Goal: Task Accomplishment & Management: Manage account settings

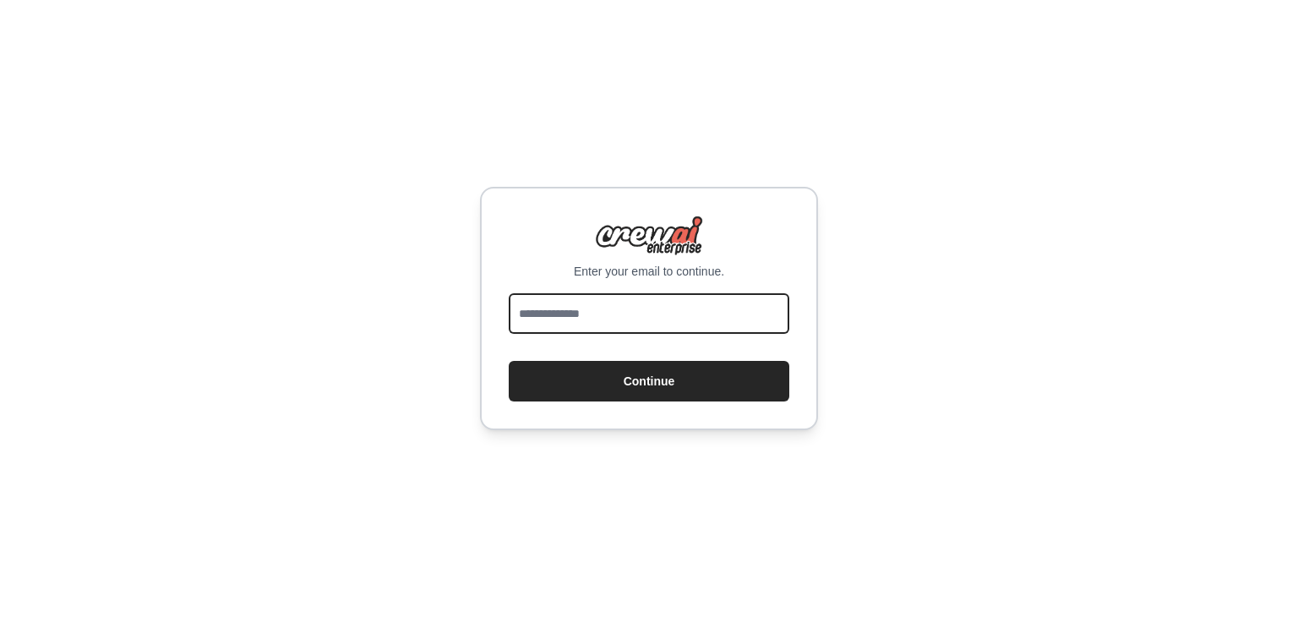
click at [607, 316] on input "email" at bounding box center [649, 313] width 281 height 41
type input "**********"
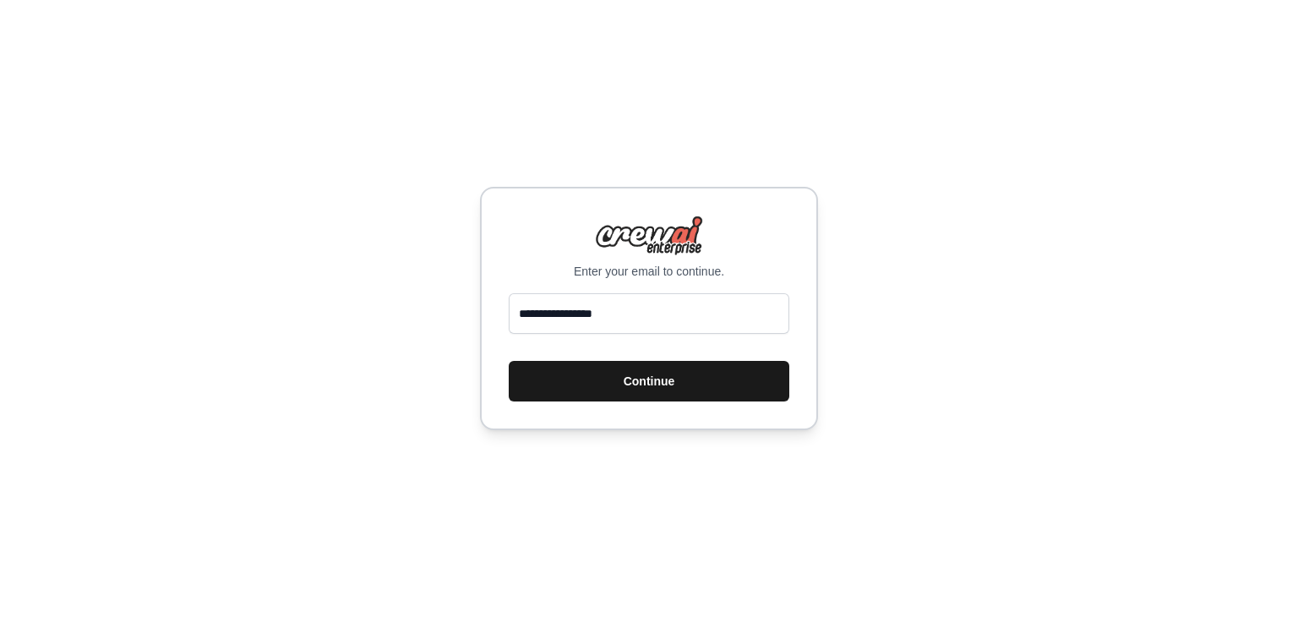
click at [635, 388] on button "Continue" at bounding box center [649, 381] width 281 height 41
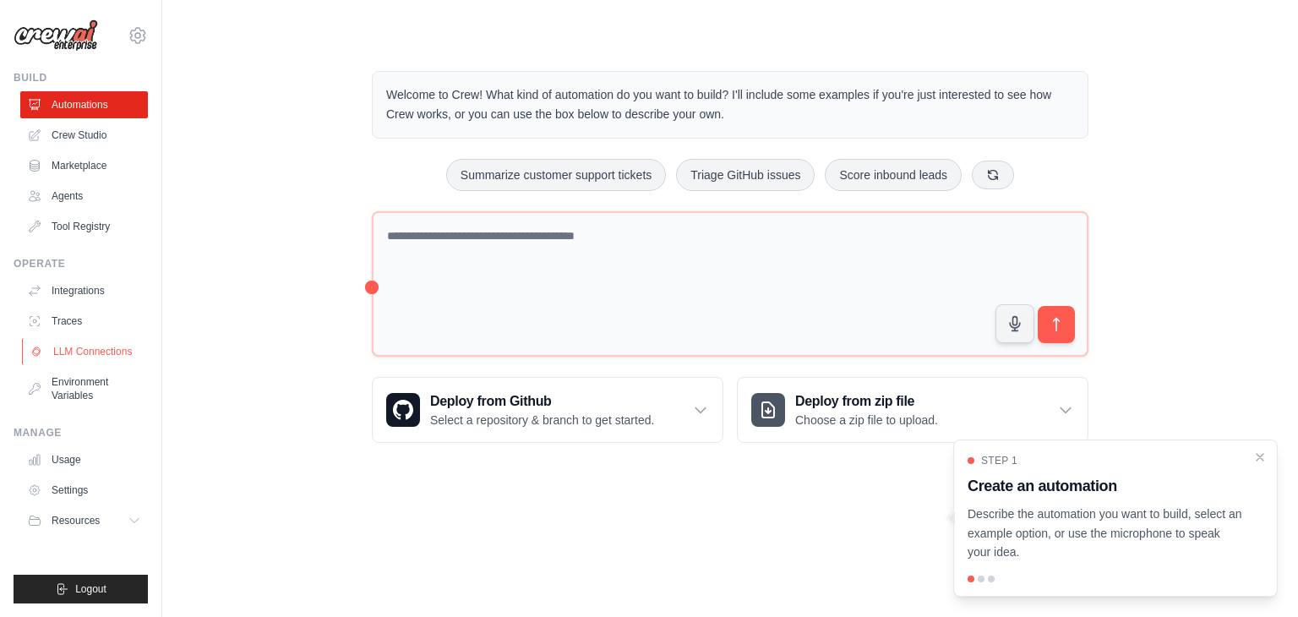
click at [117, 357] on link "LLM Connections" at bounding box center [86, 351] width 128 height 27
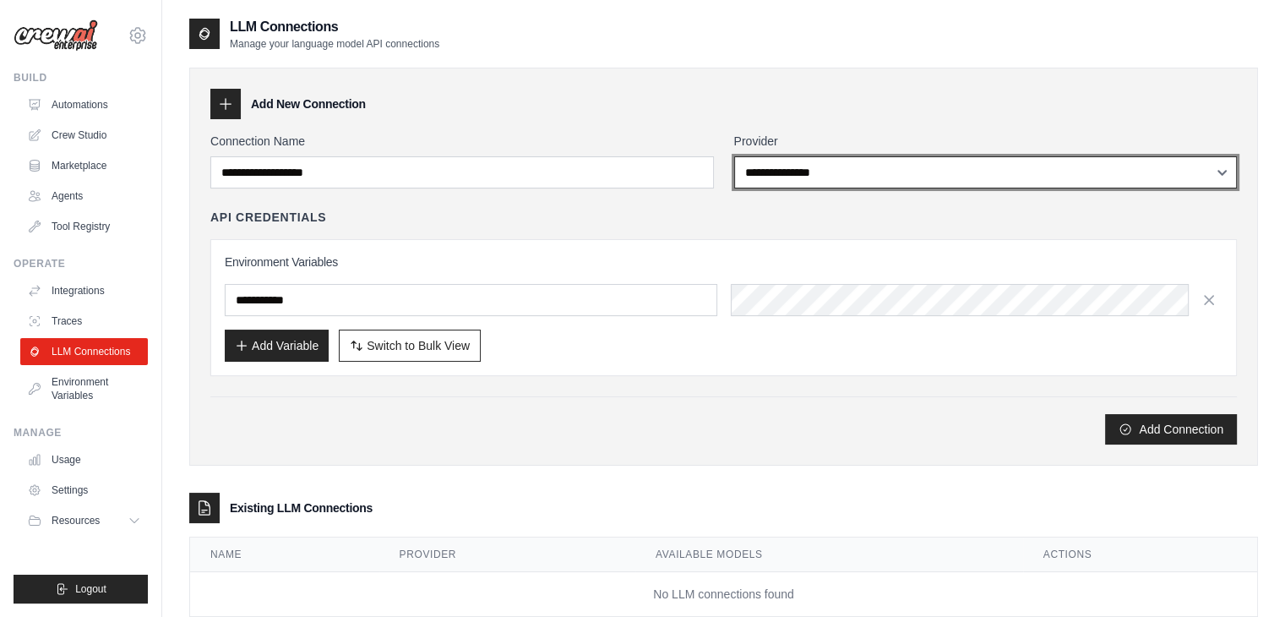
click at [824, 174] on select "**********" at bounding box center [986, 172] width 504 height 32
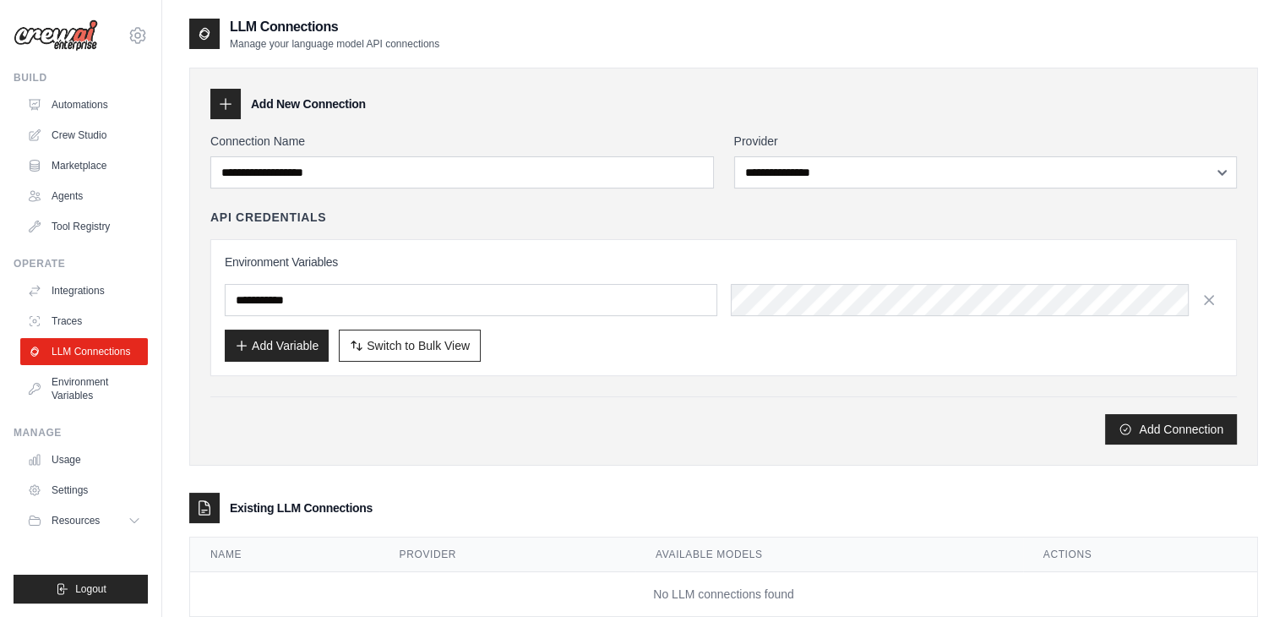
click at [489, 211] on div "API Credentials" at bounding box center [723, 217] width 1027 height 17
click at [137, 33] on icon at bounding box center [137, 35] width 5 height 5
click at [117, 116] on link "Settings" at bounding box center [137, 114] width 149 height 30
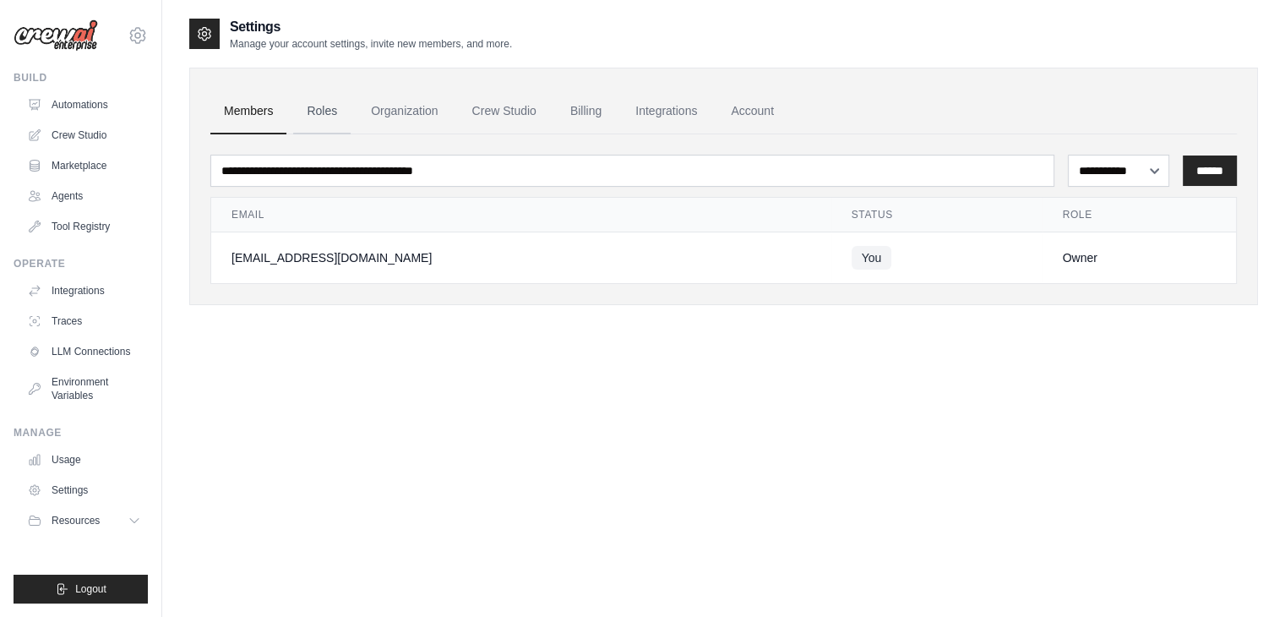
click at [326, 106] on link "Roles" at bounding box center [321, 112] width 57 height 46
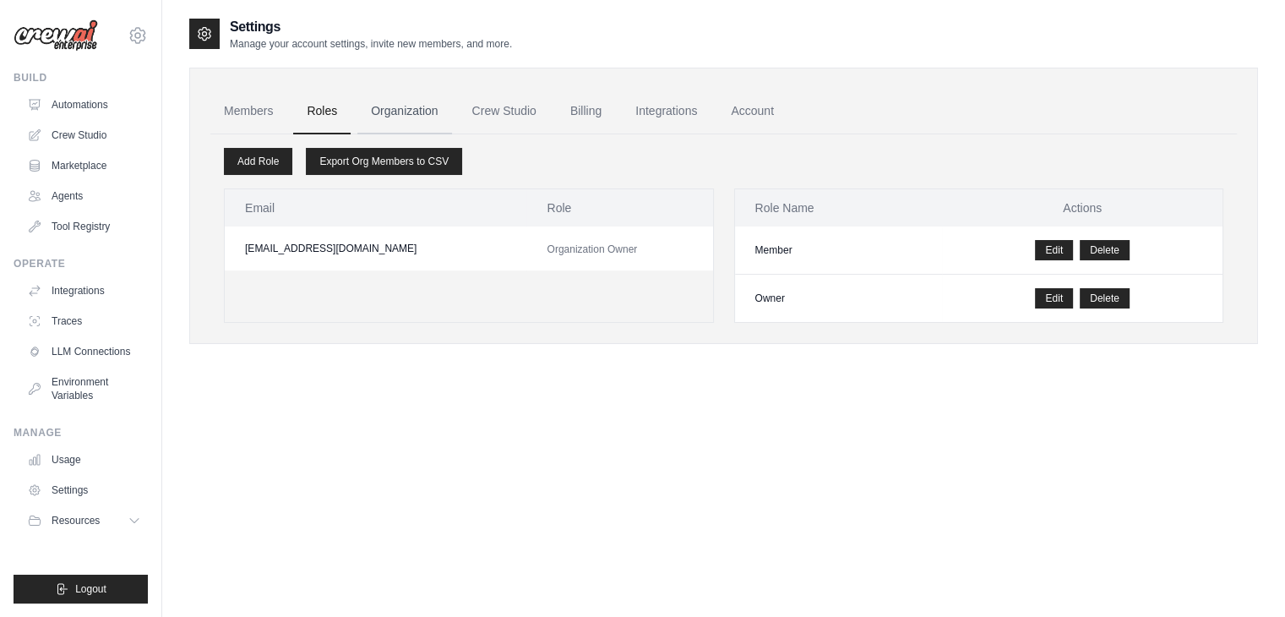
click at [395, 111] on link "Organization" at bounding box center [404, 112] width 94 height 46
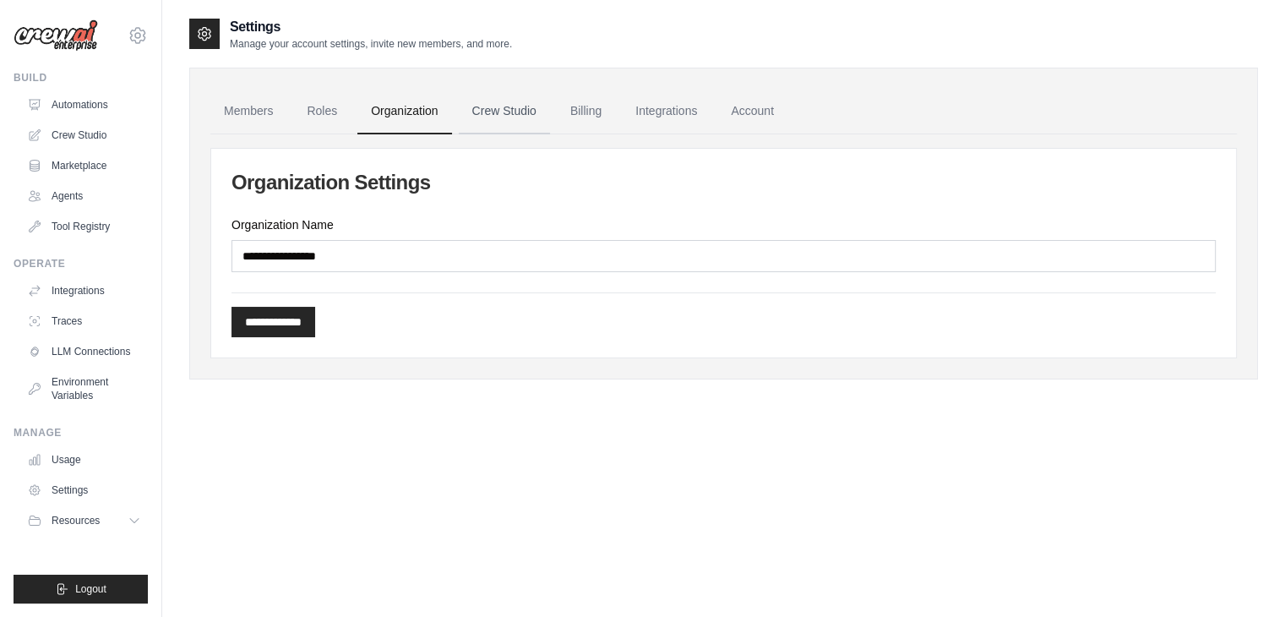
click at [498, 113] on link "Crew Studio" at bounding box center [504, 112] width 91 height 46
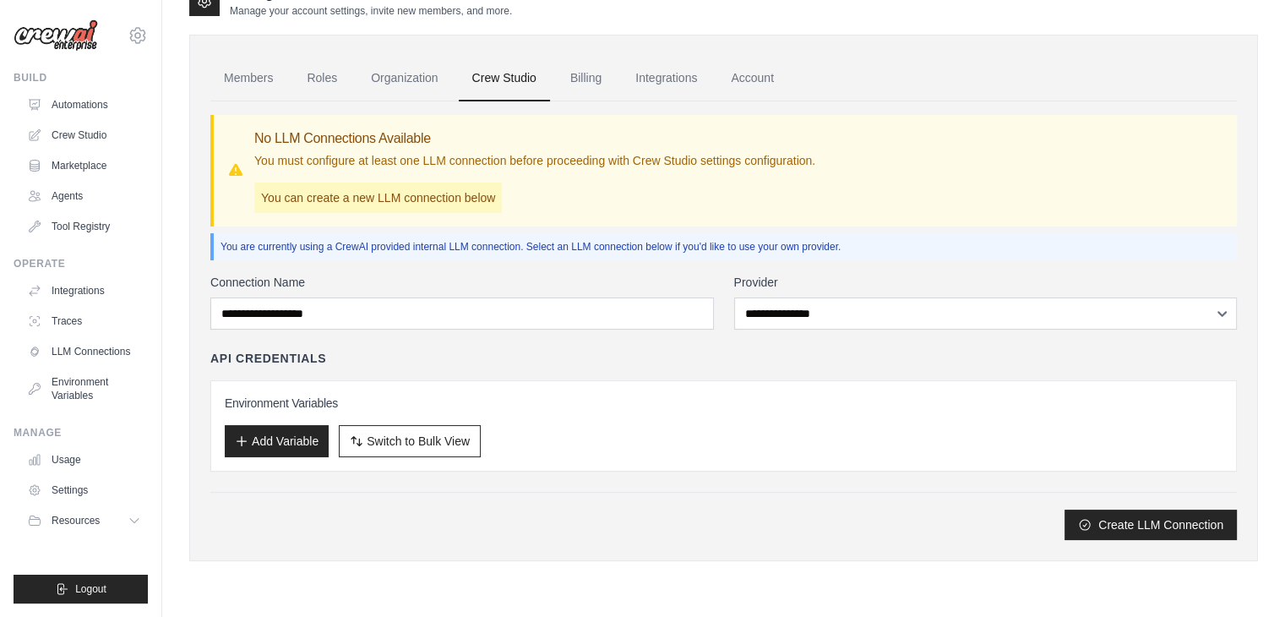
scroll to position [34, 0]
click at [588, 75] on link "Billing" at bounding box center [586, 78] width 58 height 46
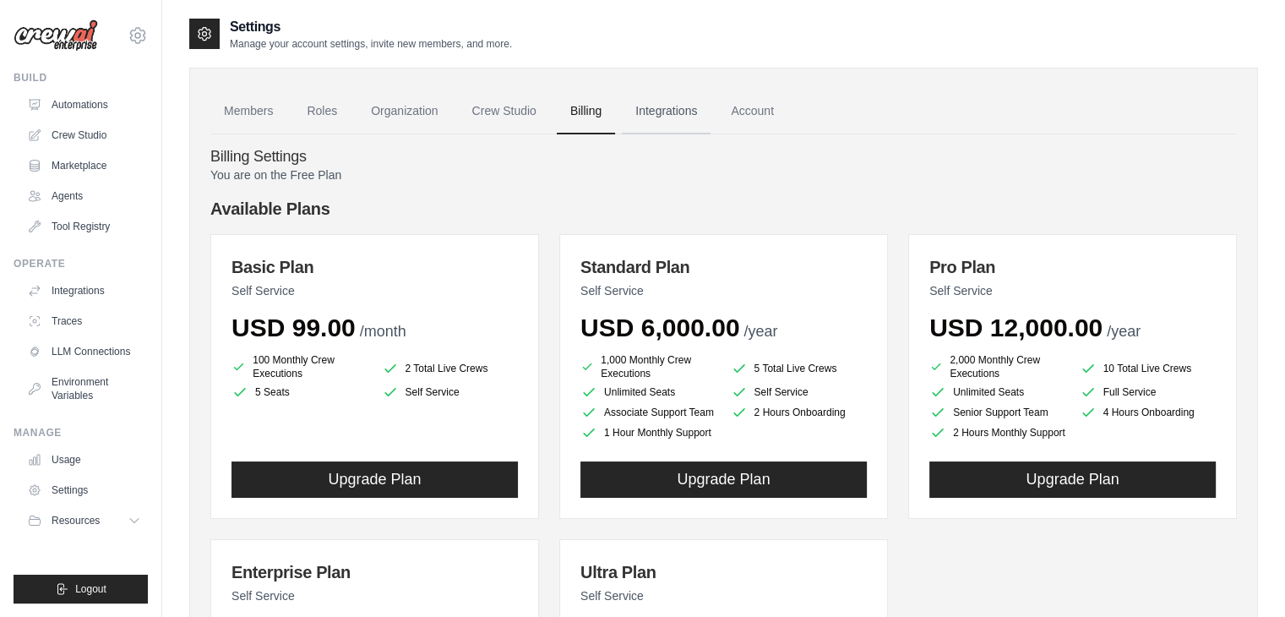
click at [680, 106] on link "Integrations" at bounding box center [666, 112] width 89 height 46
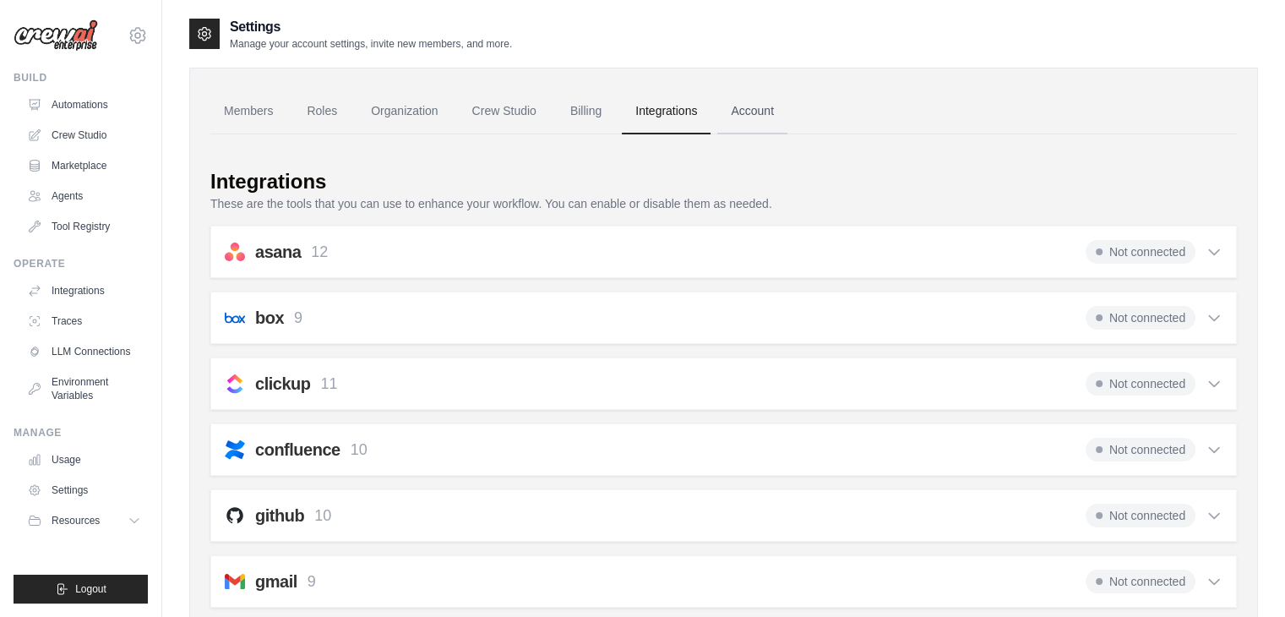
click at [741, 106] on link "Account" at bounding box center [752, 112] width 70 height 46
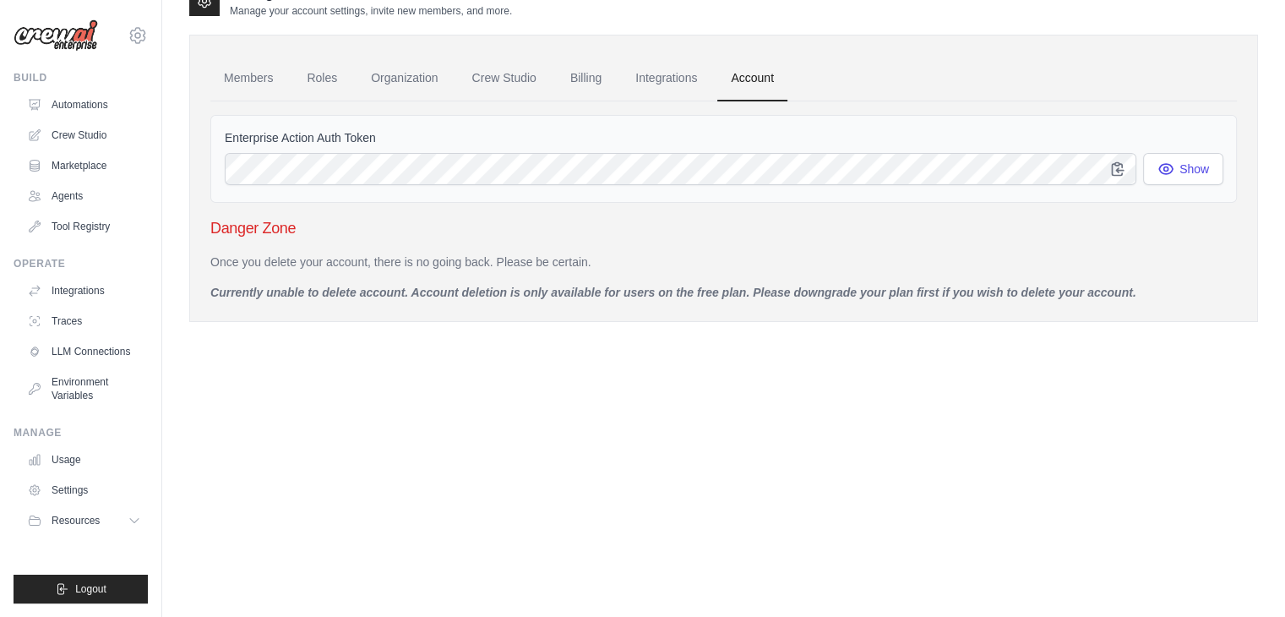
scroll to position [34, 0]
